Goal: Task Accomplishment & Management: Complete application form

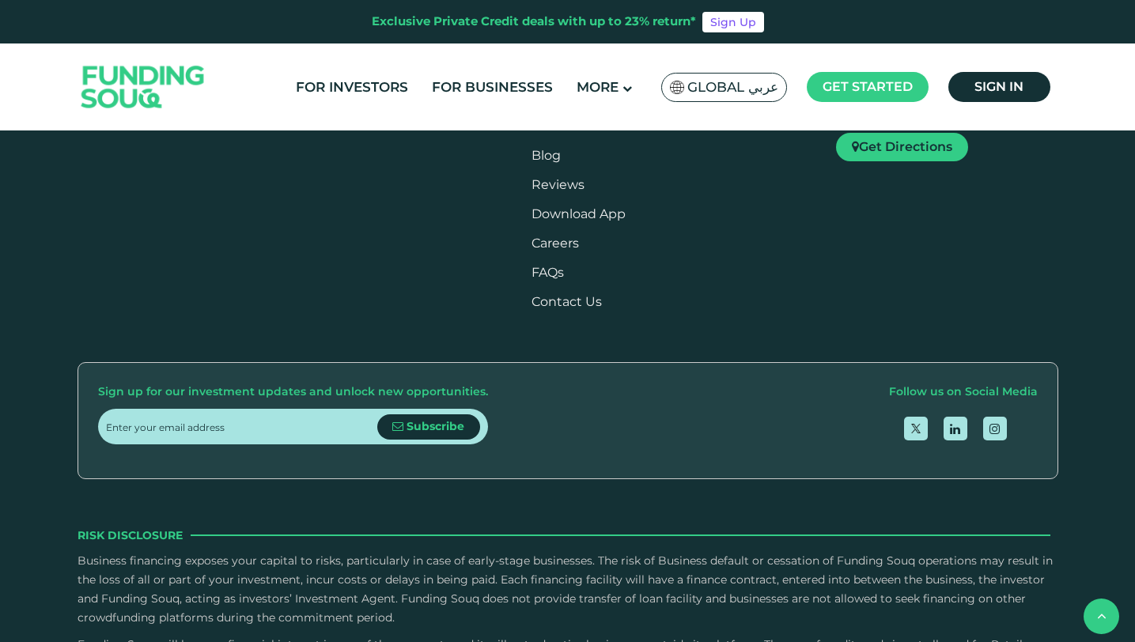
scroll to position [1841, 0]
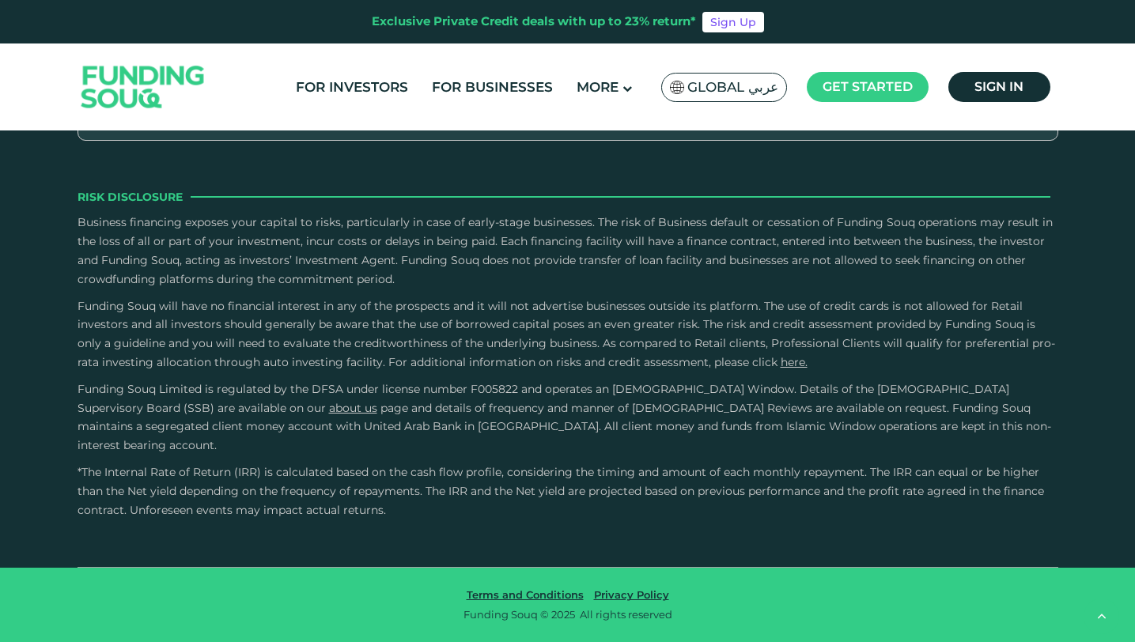
scroll to position [2558, 0]
click at [480, 93] on link "For Businesses" at bounding box center [492, 87] width 129 height 26
type tc-range-slider "4"
